Goal: Information Seeking & Learning: Learn about a topic

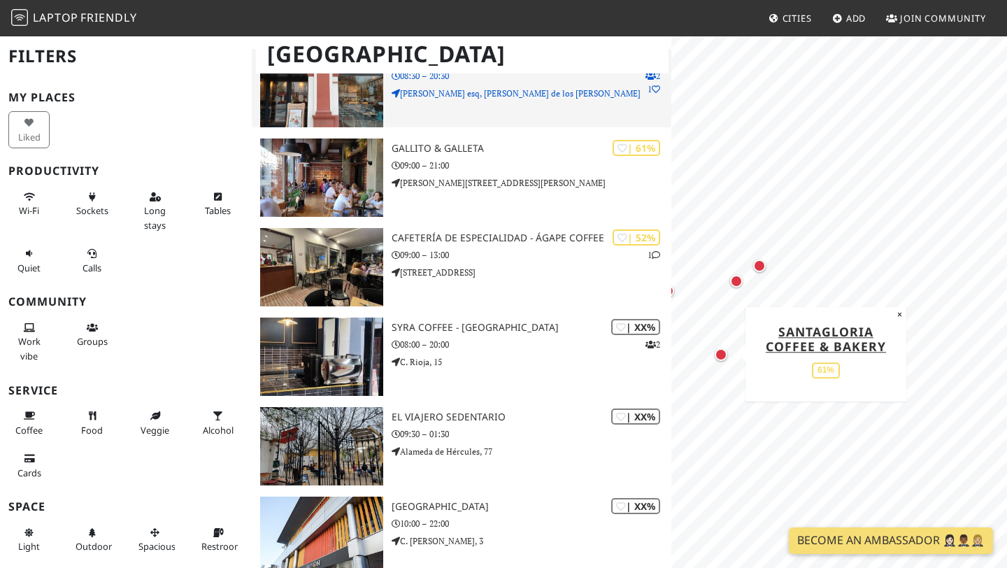
scroll to position [700, 0]
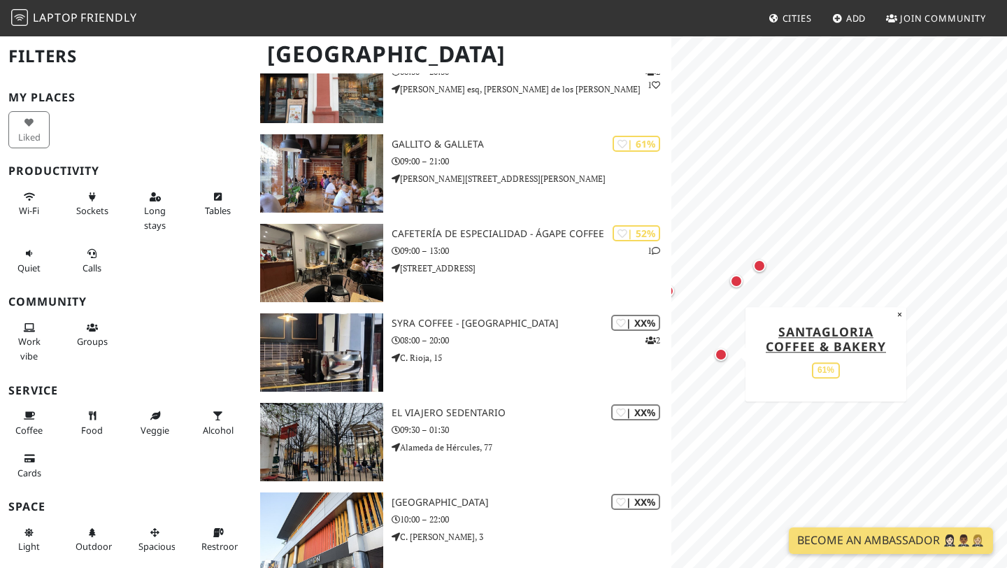
click at [719, 355] on div "Map marker" at bounding box center [720, 354] width 13 height 13
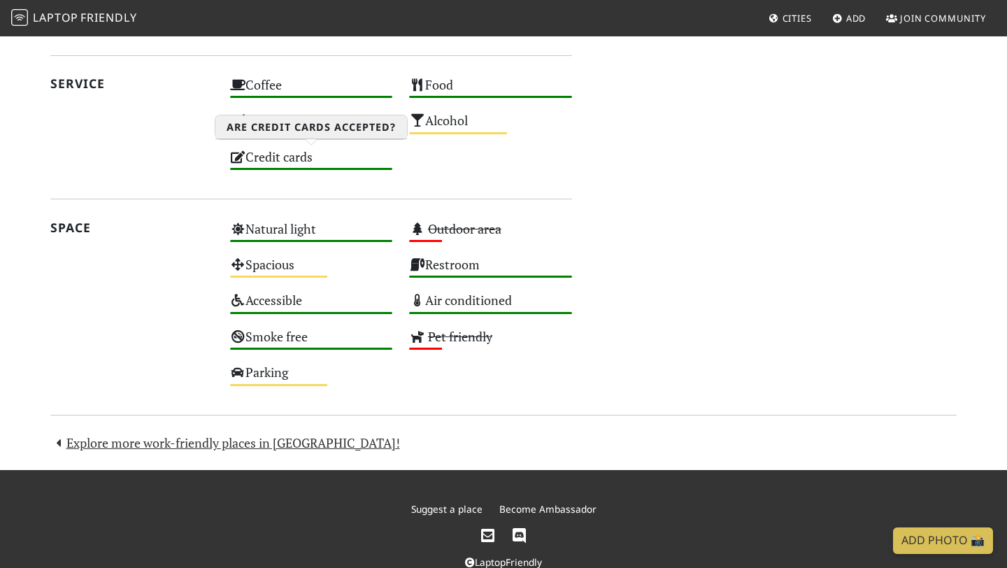
scroll to position [734, 0]
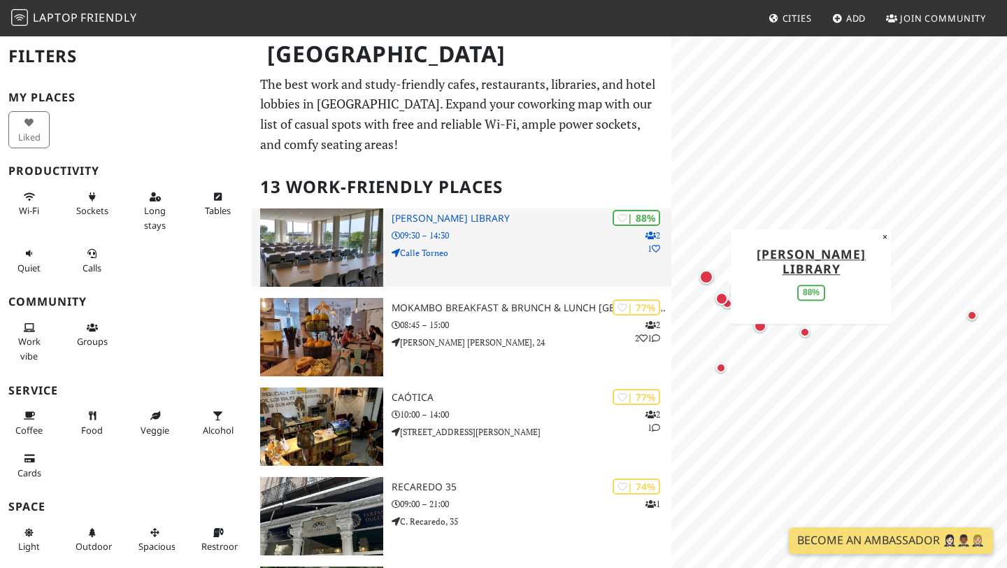
scroll to position [3, 0]
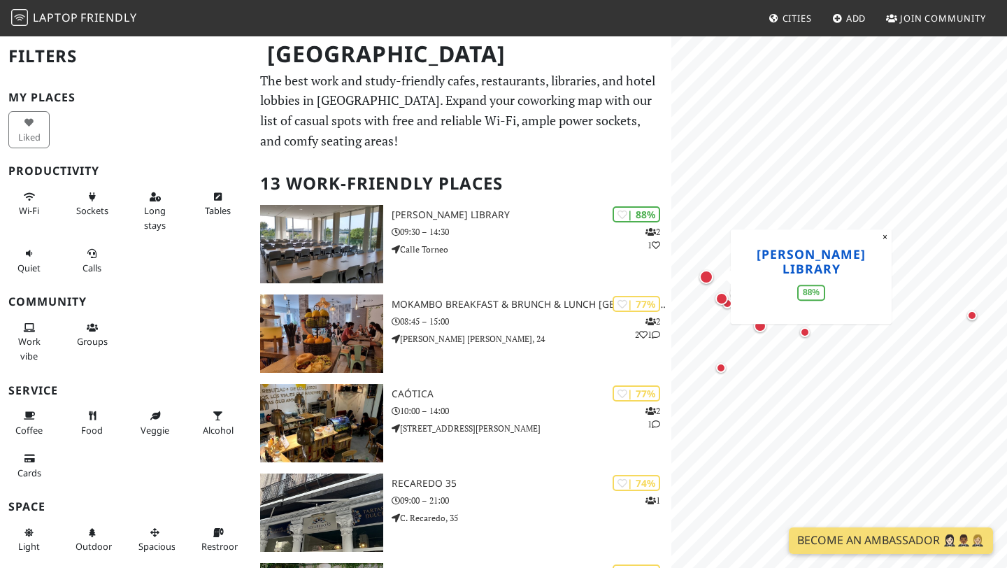
click at [799, 264] on link "[PERSON_NAME] Library" at bounding box center [810, 260] width 109 height 31
